Goal: Go to known website: Access a specific website the user already knows

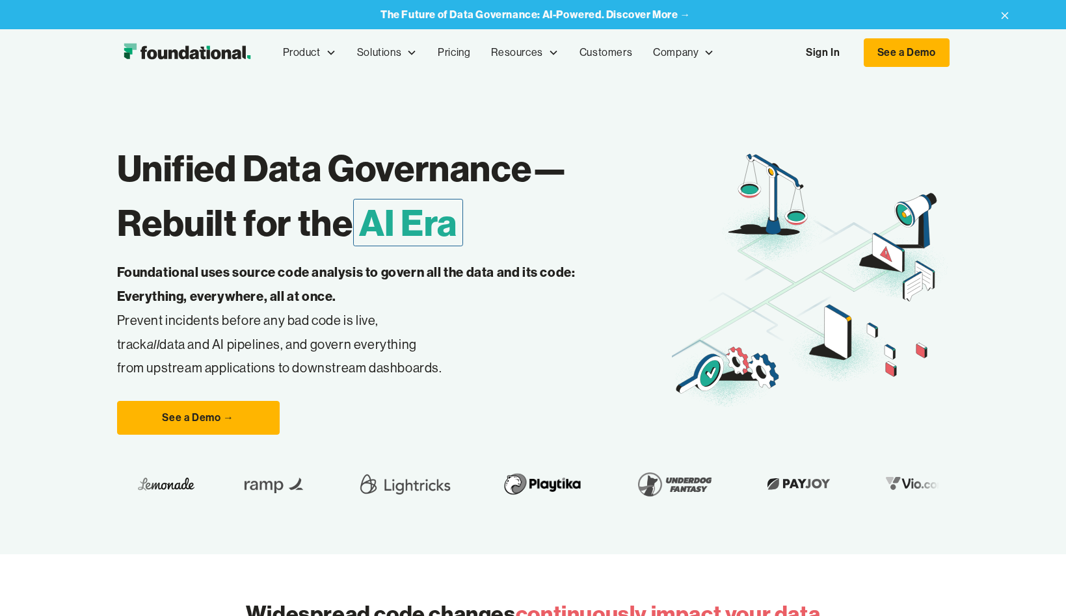
click at [806, 57] on link "Sign In" at bounding box center [823, 52] width 60 height 27
